Goal: Transaction & Acquisition: Purchase product/service

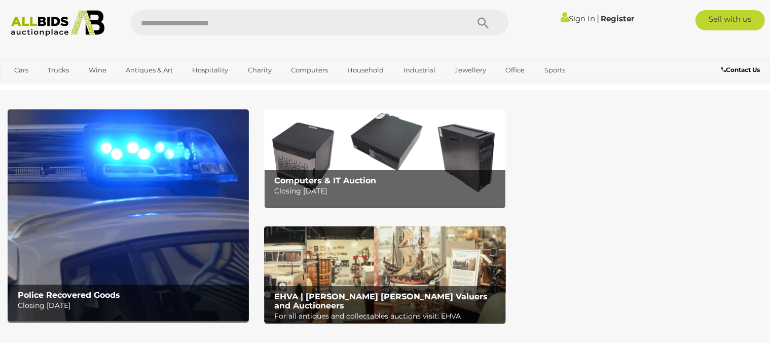
click at [571, 15] on link "Sign In" at bounding box center [578, 19] width 34 height 10
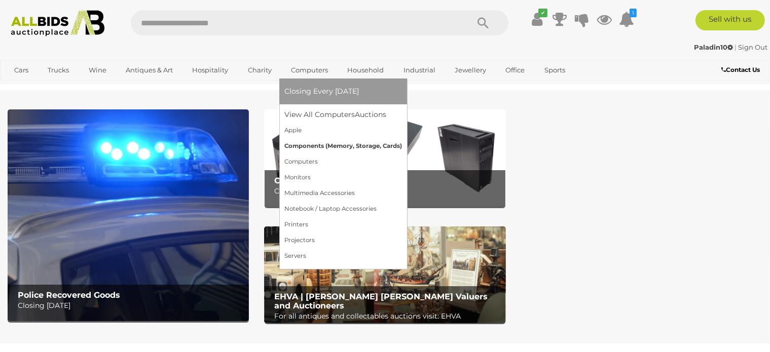
click at [304, 143] on link "Components (Memory, Storage, Cards)" at bounding box center [343, 146] width 118 height 16
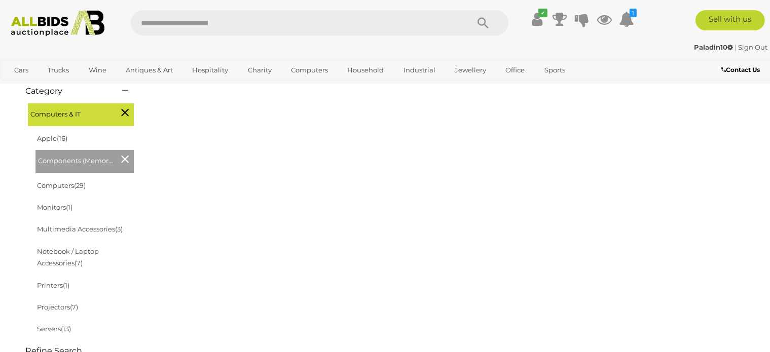
scroll to position [268, 0]
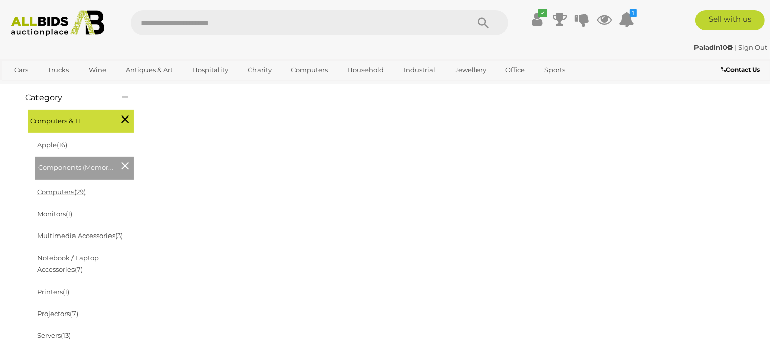
click at [65, 193] on link "Computers (29)" at bounding box center [61, 192] width 49 height 8
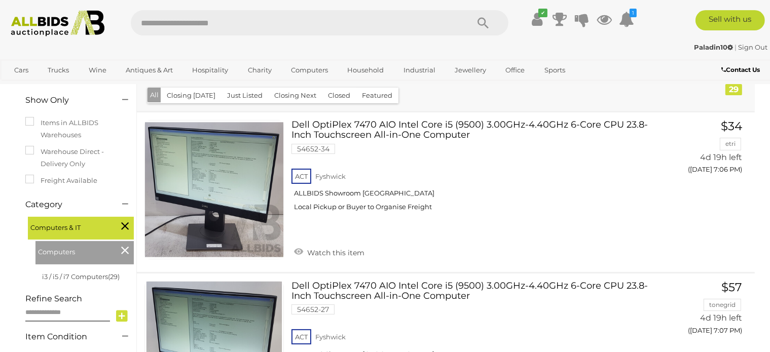
scroll to position [268, 0]
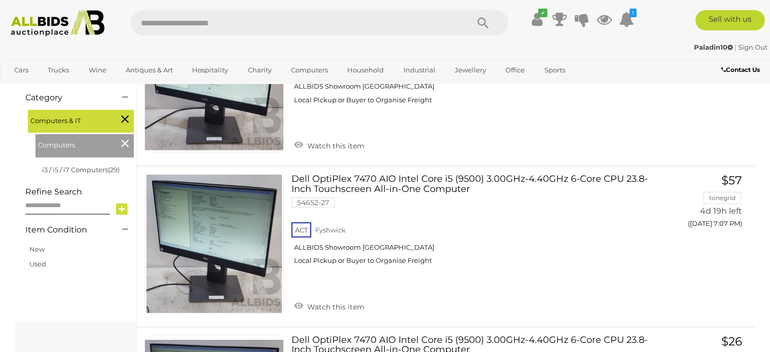
click at [124, 143] on icon at bounding box center [125, 143] width 8 height 13
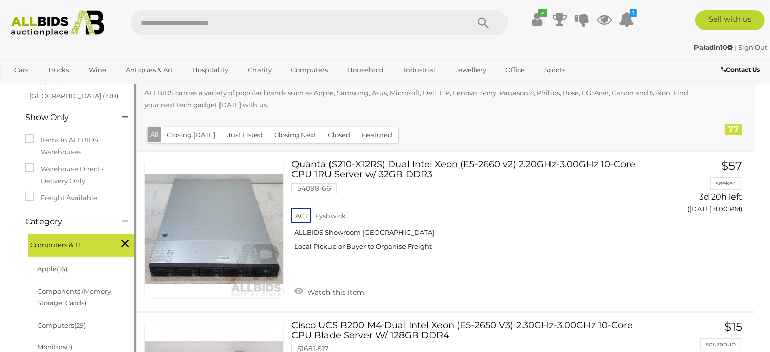
scroll to position [121, 0]
click at [65, 270] on span "(16)" at bounding box center [62, 269] width 11 height 8
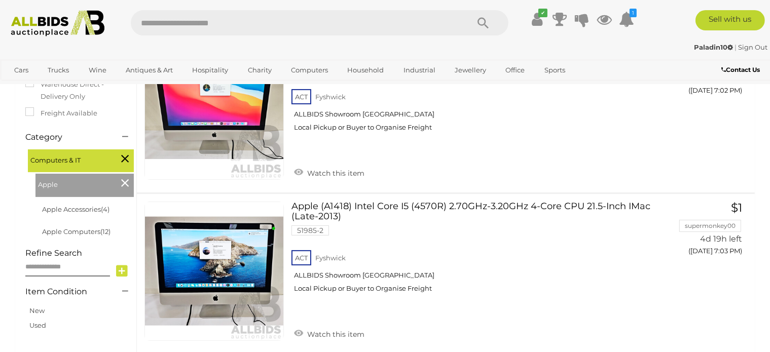
scroll to position [214, 0]
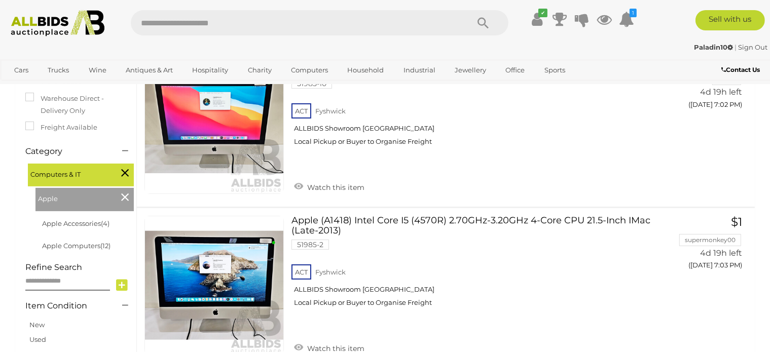
click at [124, 197] on icon at bounding box center [125, 197] width 8 height 13
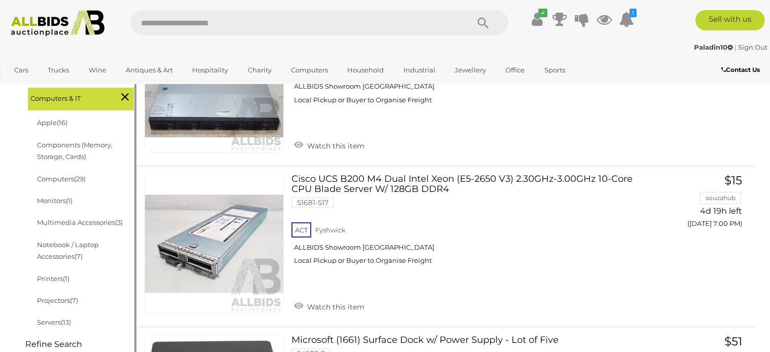
scroll to position [268, 0]
click at [60, 142] on link "Components (Memory, Storage, Cards)" at bounding box center [75, 151] width 76 height 20
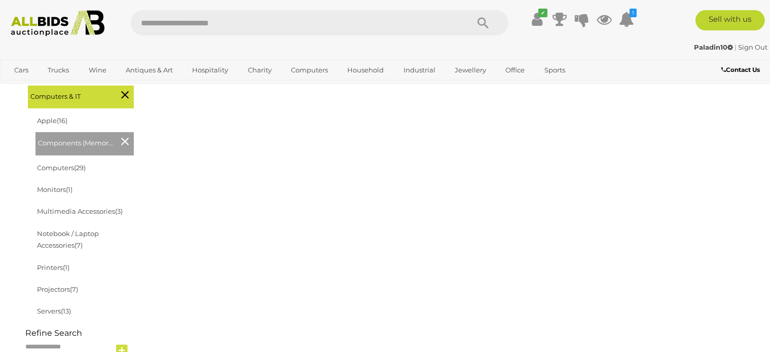
scroll to position [321, 0]
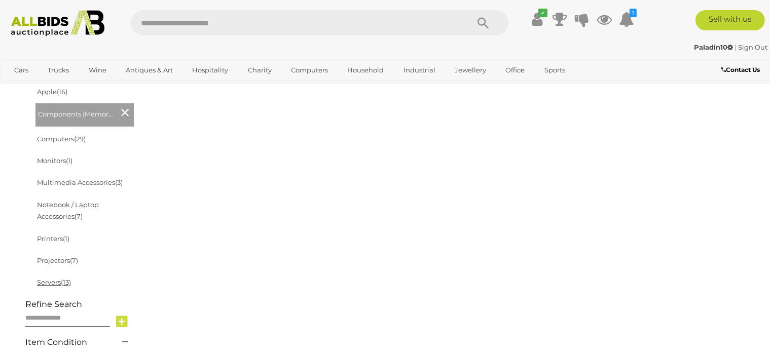
click at [58, 283] on link "Servers (13)" at bounding box center [54, 282] width 34 height 8
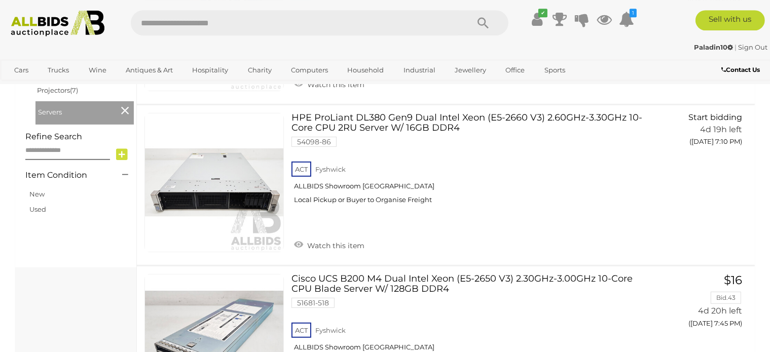
scroll to position [482, 0]
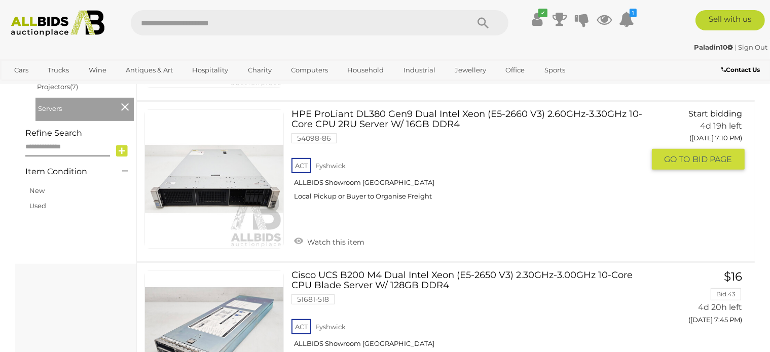
click at [232, 174] on link at bounding box center [213, 179] width 139 height 139
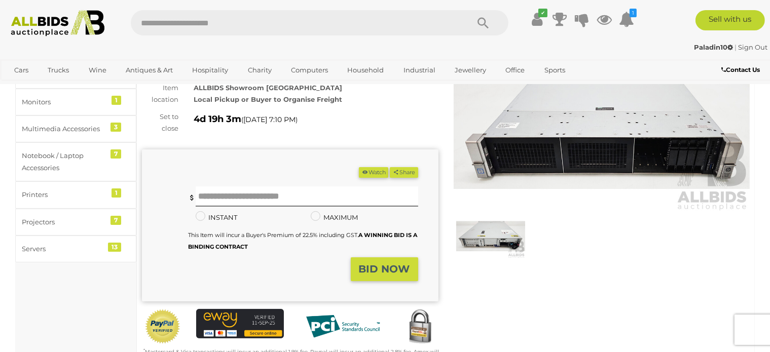
scroll to position [107, 0]
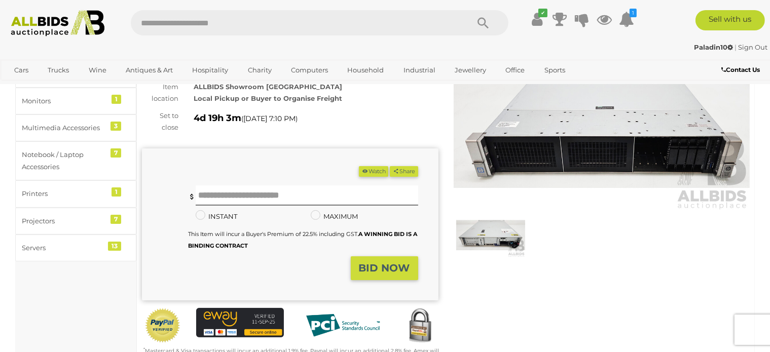
click at [483, 235] on img at bounding box center [490, 235] width 69 height 45
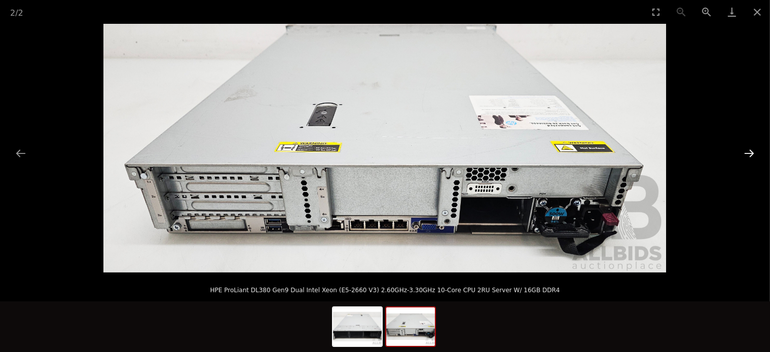
click at [756, 151] on button "Next slide" at bounding box center [749, 153] width 21 height 20
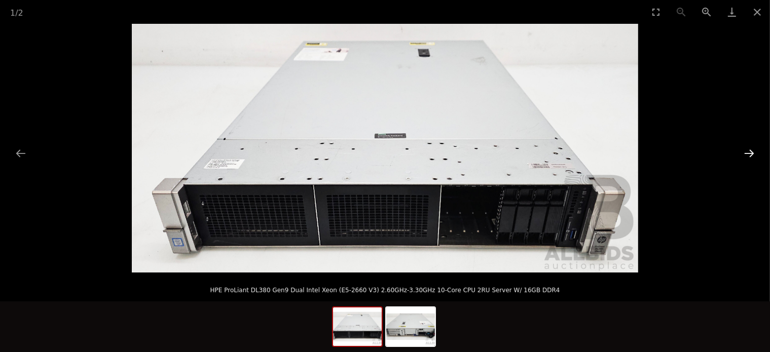
click at [755, 150] on button "Next slide" at bounding box center [749, 153] width 21 height 20
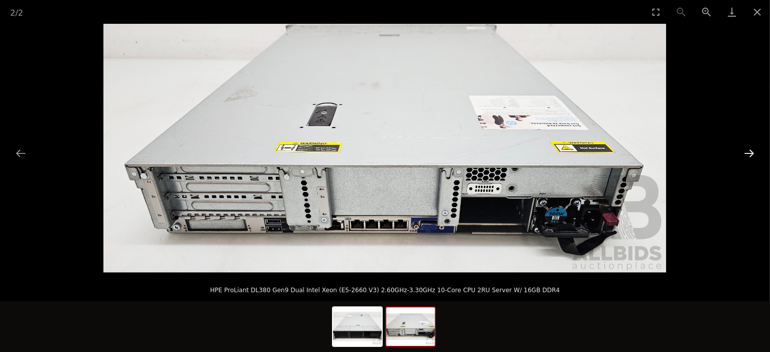
click at [754, 150] on button "Next slide" at bounding box center [749, 153] width 21 height 20
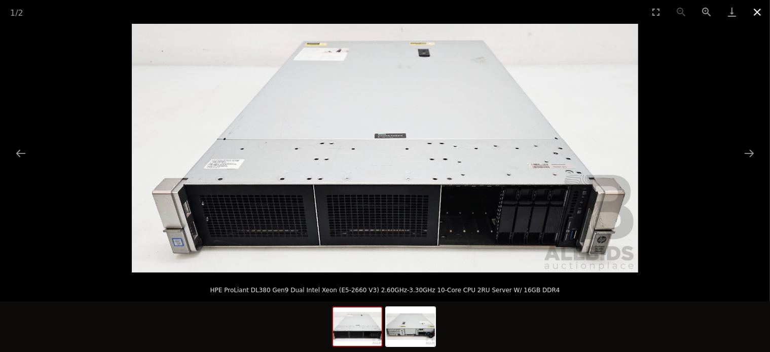
click at [759, 9] on button "Close gallery" at bounding box center [757, 12] width 25 height 24
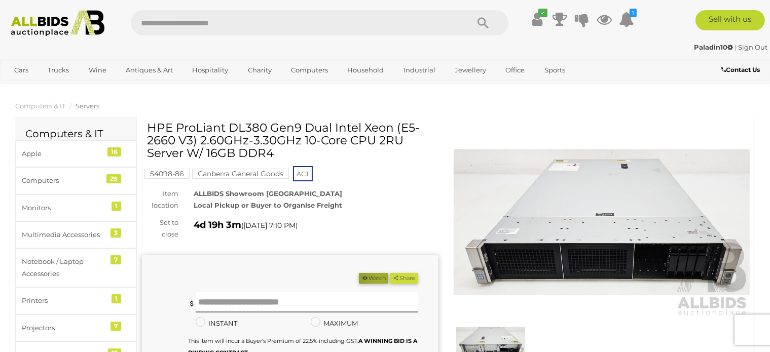
click at [375, 277] on button "Watch" at bounding box center [373, 278] width 29 height 11
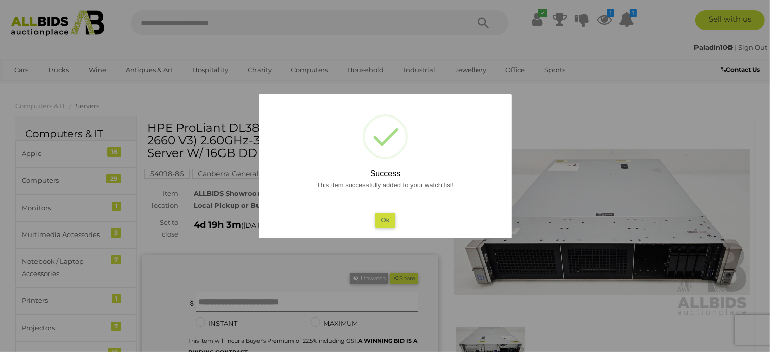
click at [390, 217] on button "Ok" at bounding box center [385, 220] width 21 height 15
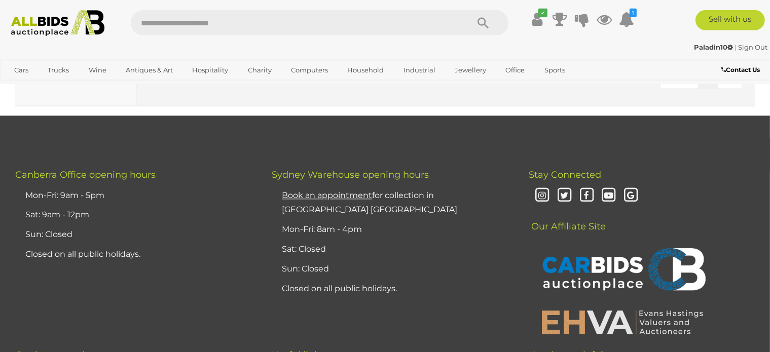
scroll to position [2296, 0]
